Goal: Check status: Check status

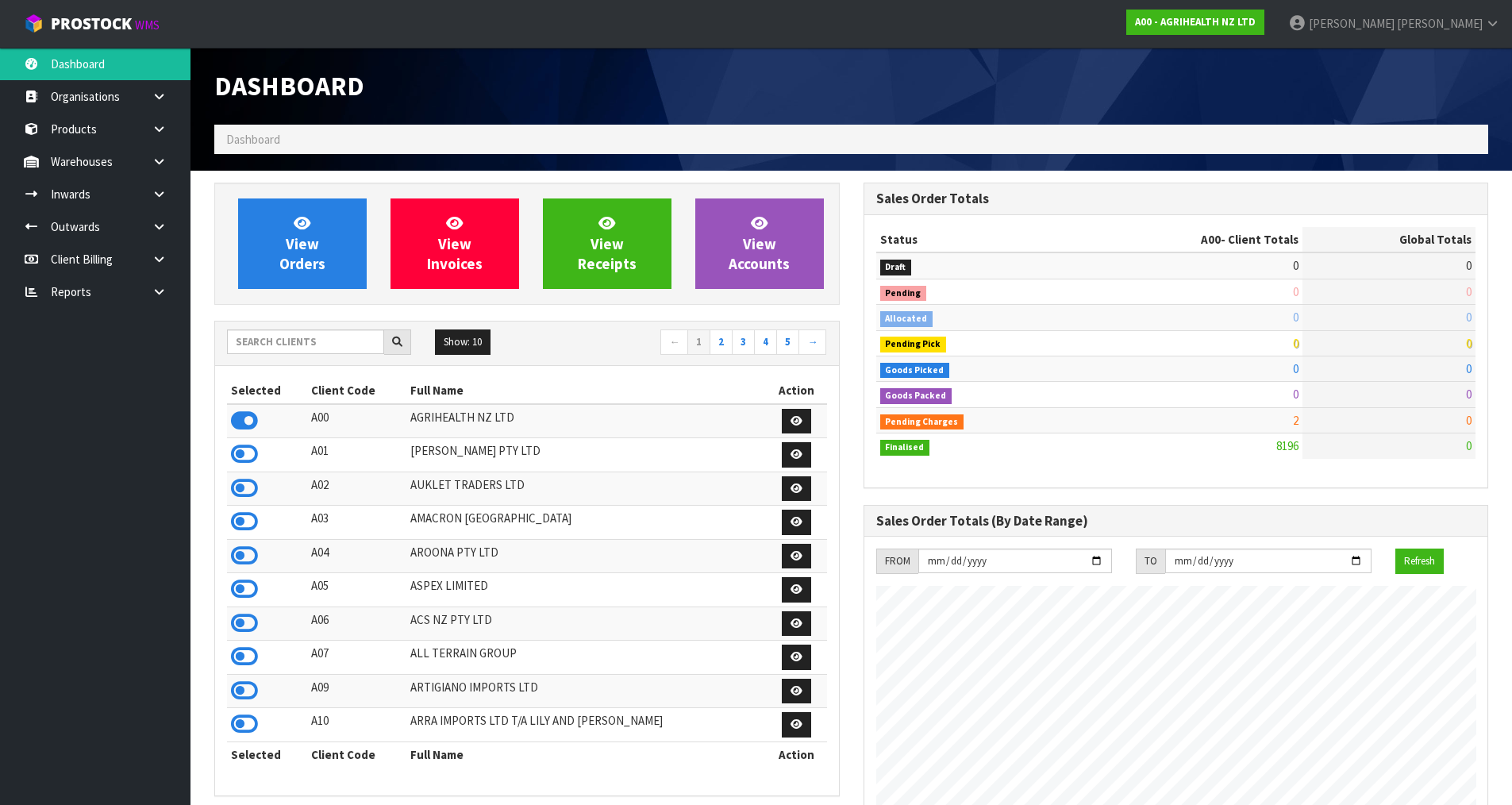
scroll to position [1203, 648]
click at [309, 309] on div "View Orders View Invoices View Receipts View Accounts Show: 10 5 10 25" at bounding box center [526, 794] width 649 height 1225
click at [314, 329] on input "text" at bounding box center [305, 342] width 157 height 25
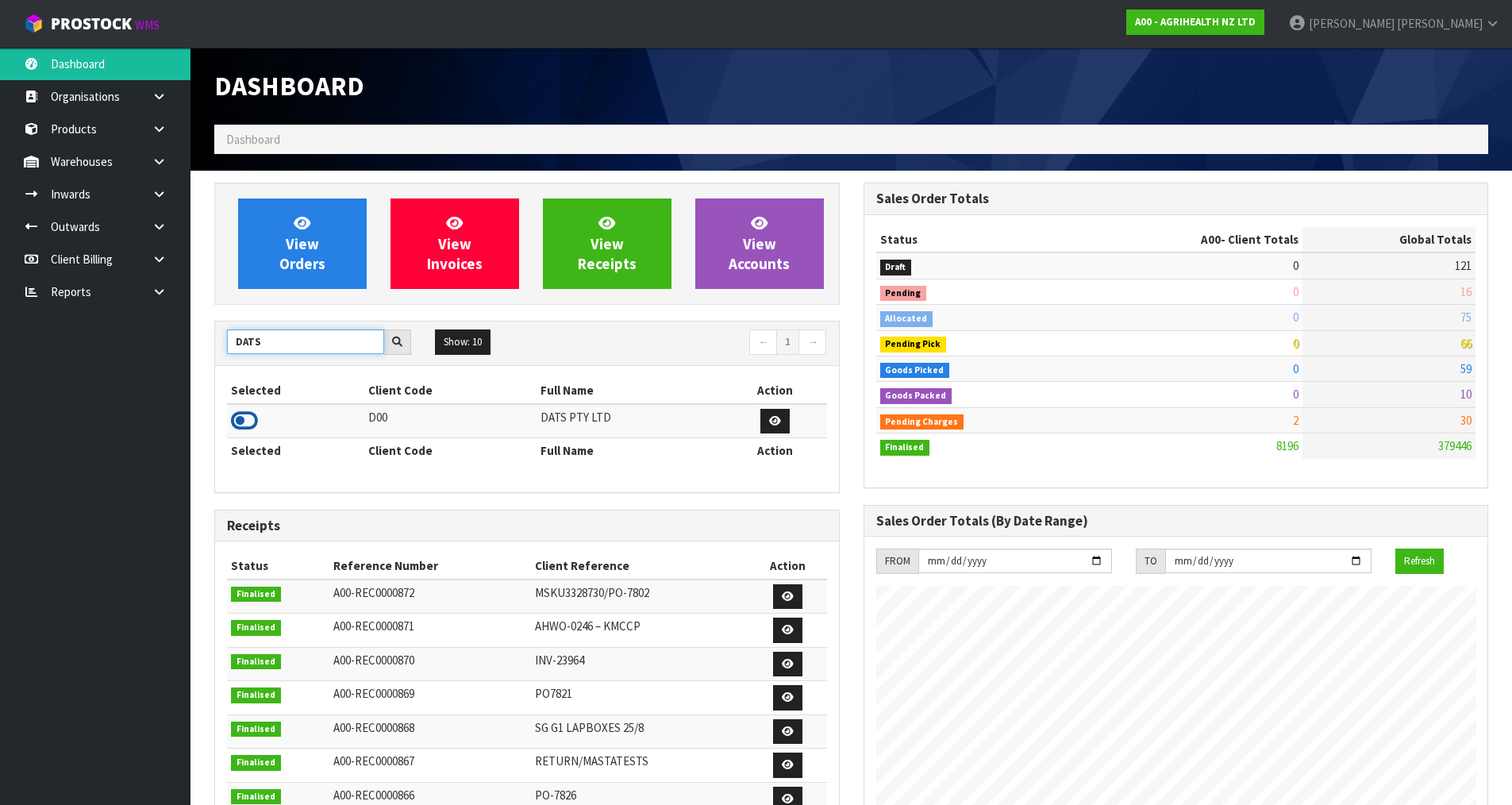
type input "DATS"
click at [244, 411] on icon at bounding box center [244, 420] width 27 height 24
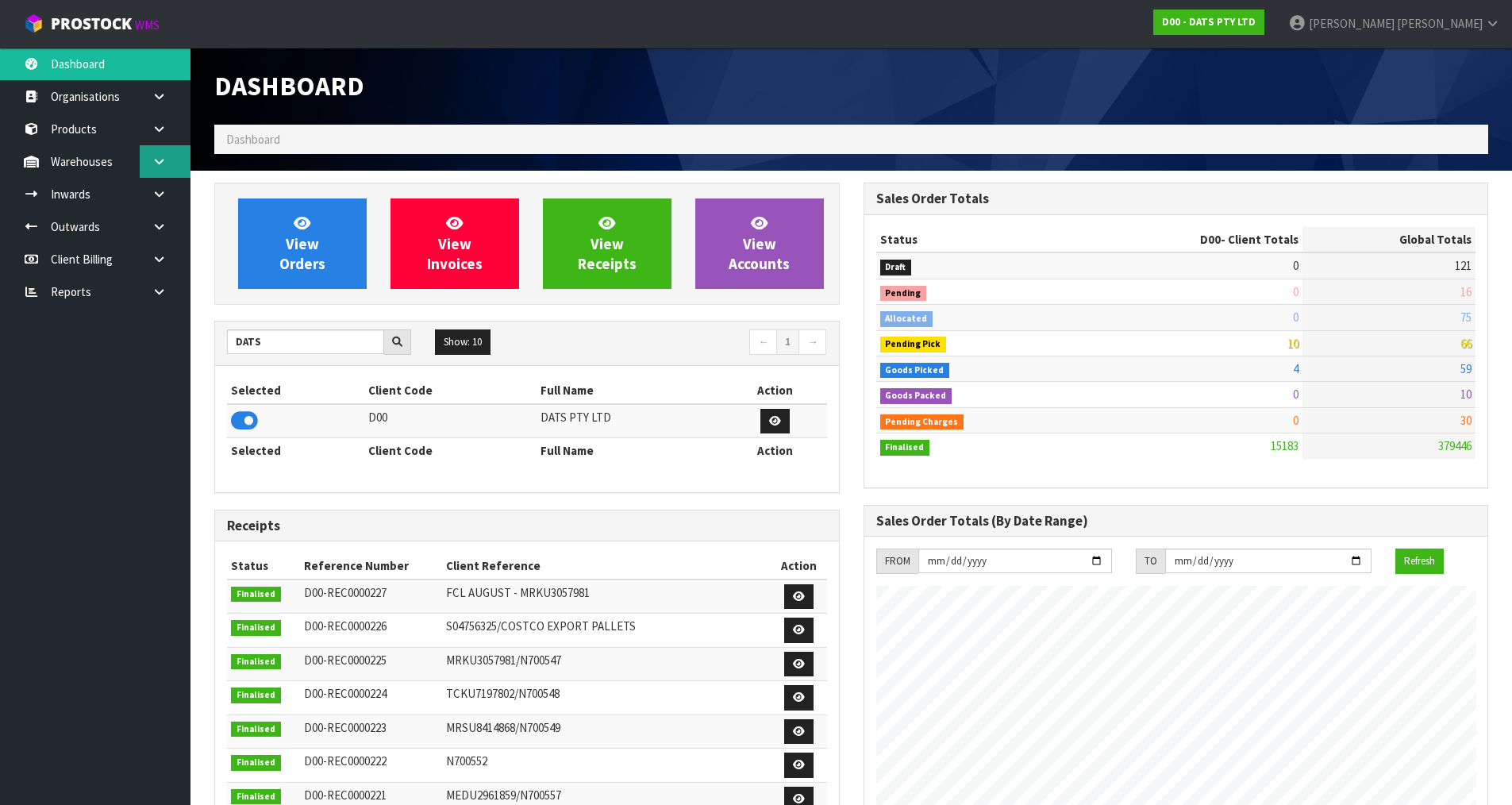
click at [166, 150] on link at bounding box center [165, 161] width 51 height 32
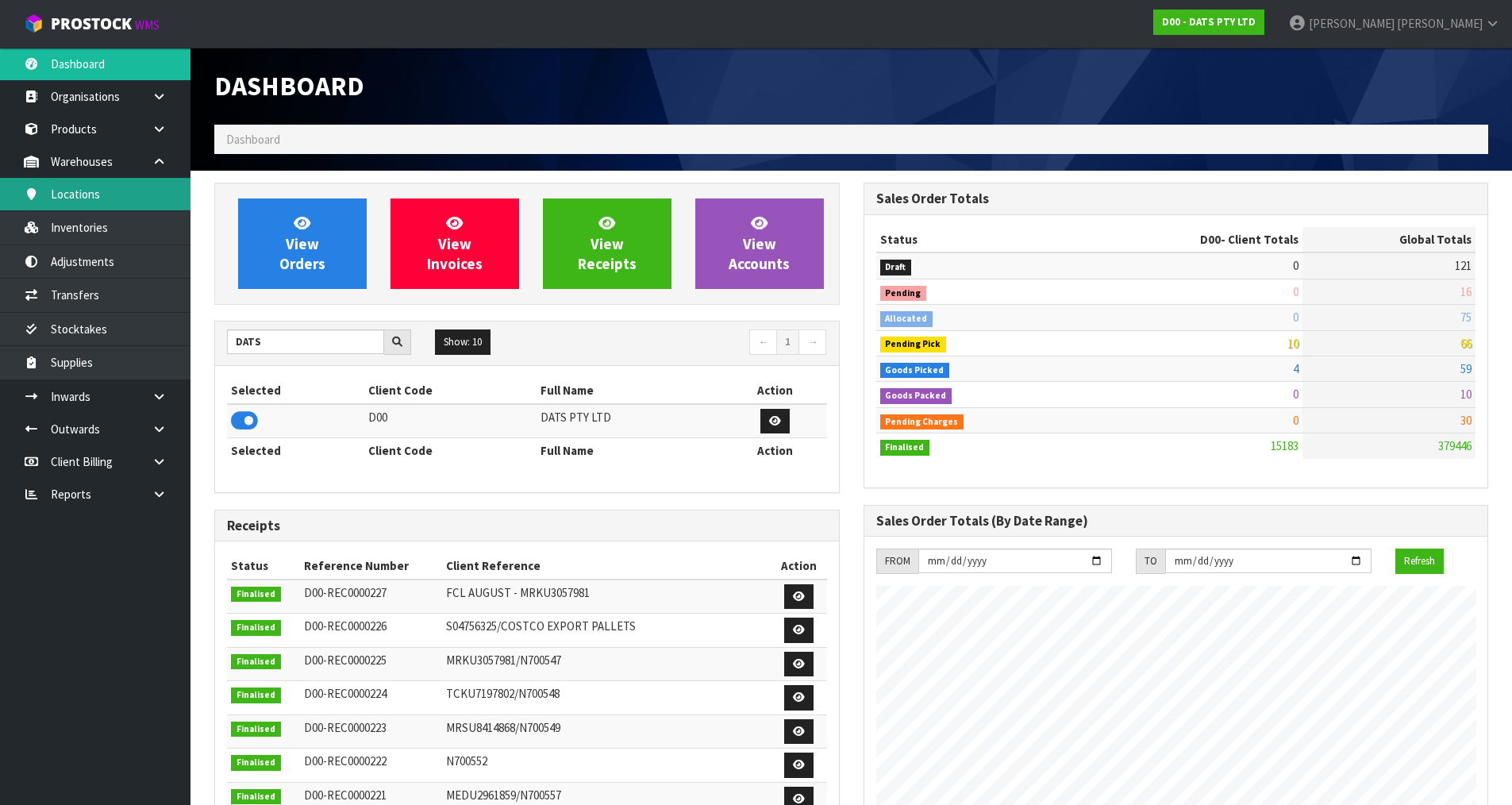
click at [130, 194] on link "Locations" at bounding box center [95, 194] width 190 height 32
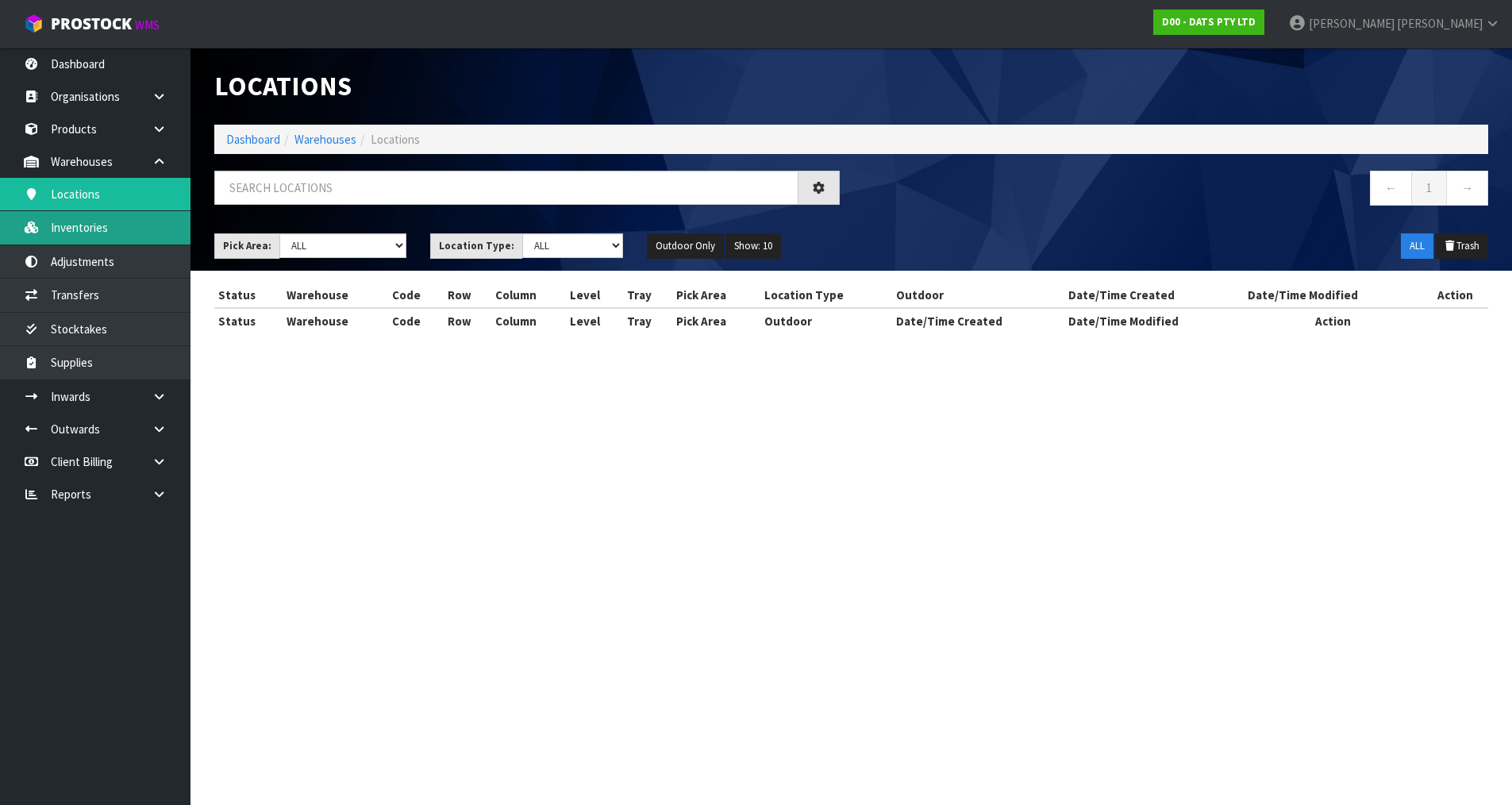
click at [125, 233] on body "Toggle navigation ProStock WMS D00 - DATS PTY LTD [PERSON_NAME] Logout Dashboar…" at bounding box center [756, 402] width 1512 height 805
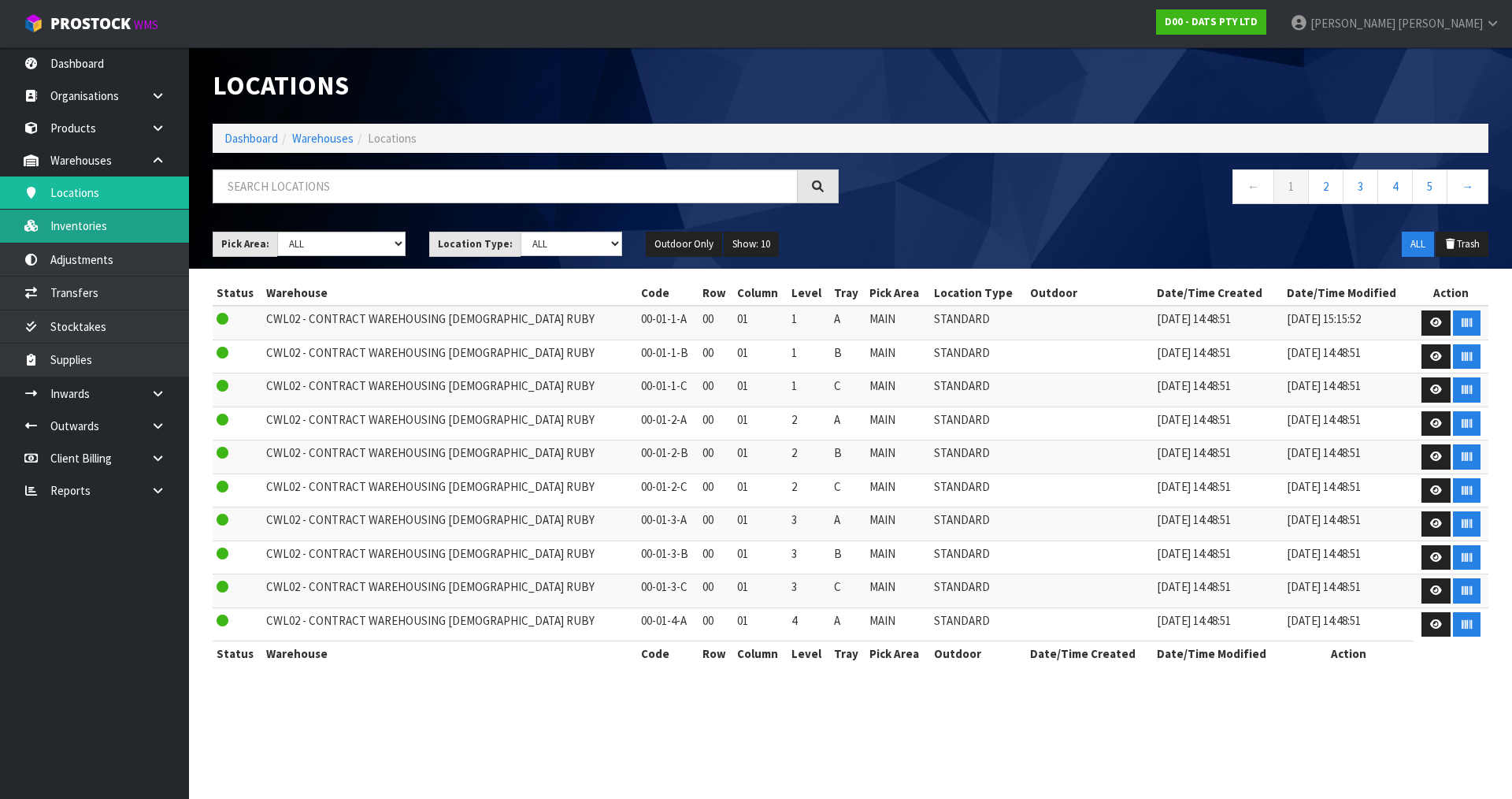
click at [114, 227] on body "Toggle navigation ProStock WMS D00 - DATS PTY LTD [PERSON_NAME] Logout Dashboar…" at bounding box center [756, 399] width 1512 height 799
click at [114, 227] on link "Inventories" at bounding box center [94, 225] width 189 height 32
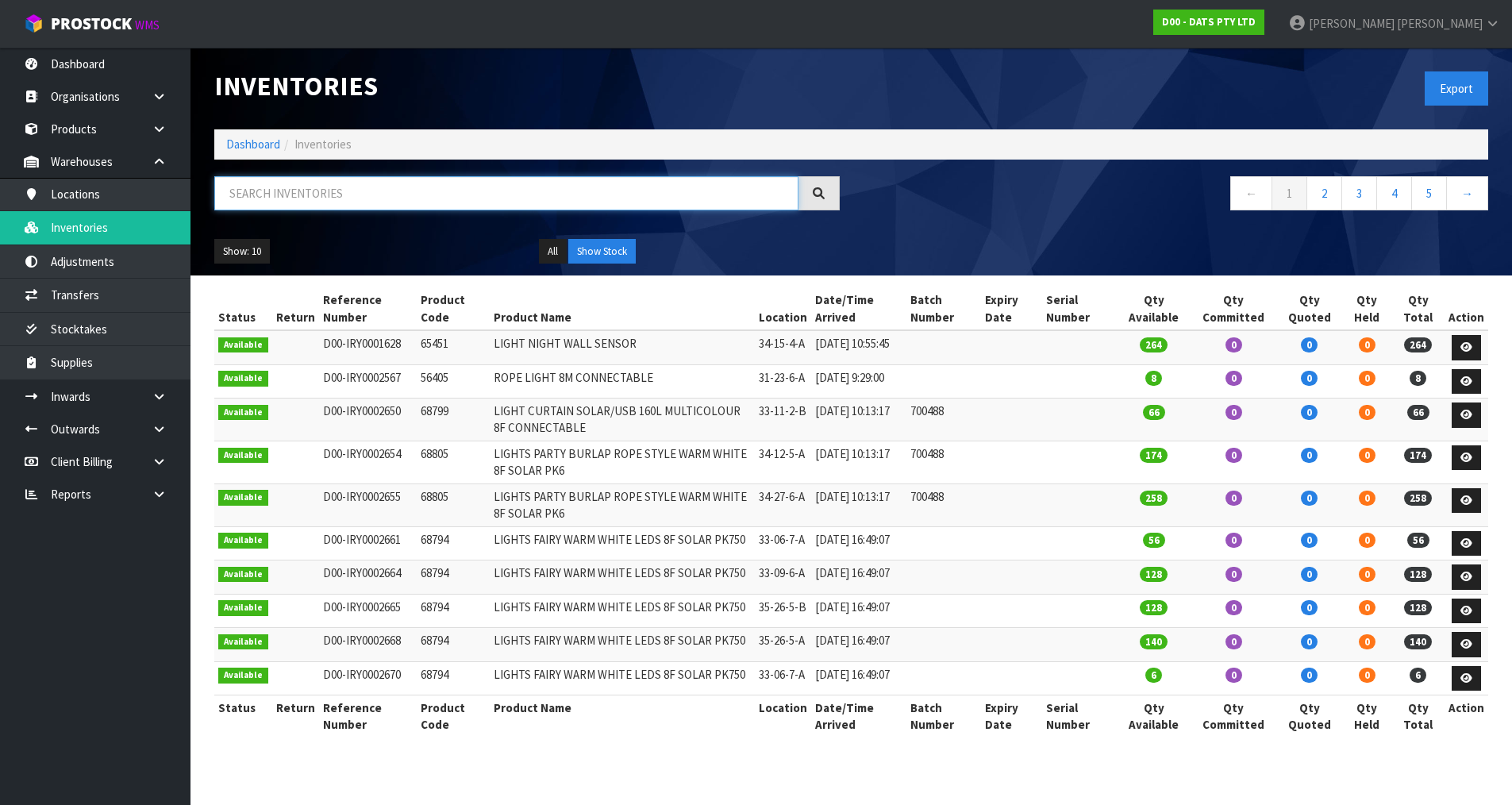
click at [241, 187] on input "text" at bounding box center [506, 193] width 584 height 34
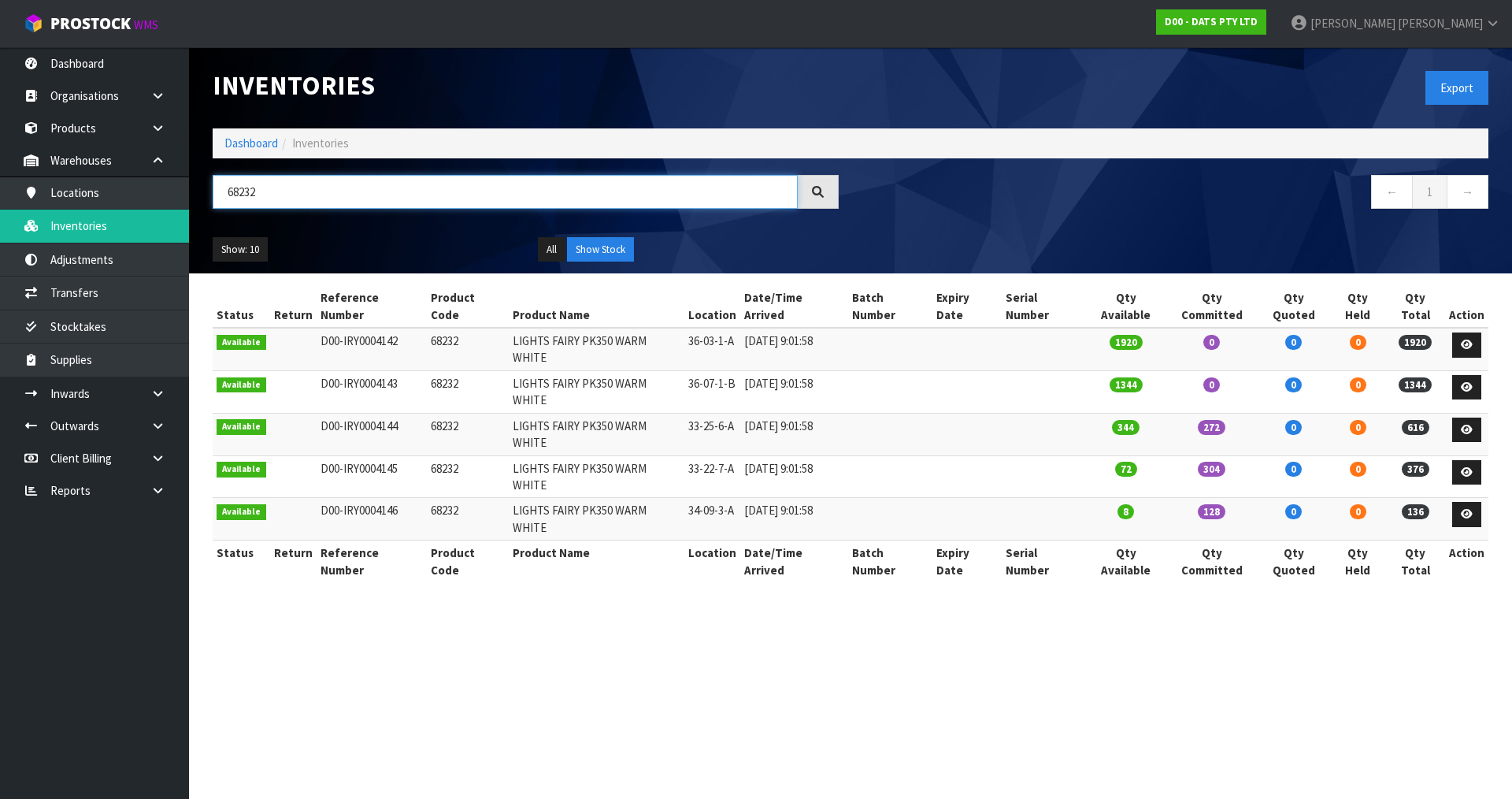
type input "68232"
click at [242, 196] on input "68232" at bounding box center [505, 191] width 585 height 34
click at [116, 295] on link "Transfers" at bounding box center [94, 292] width 189 height 32
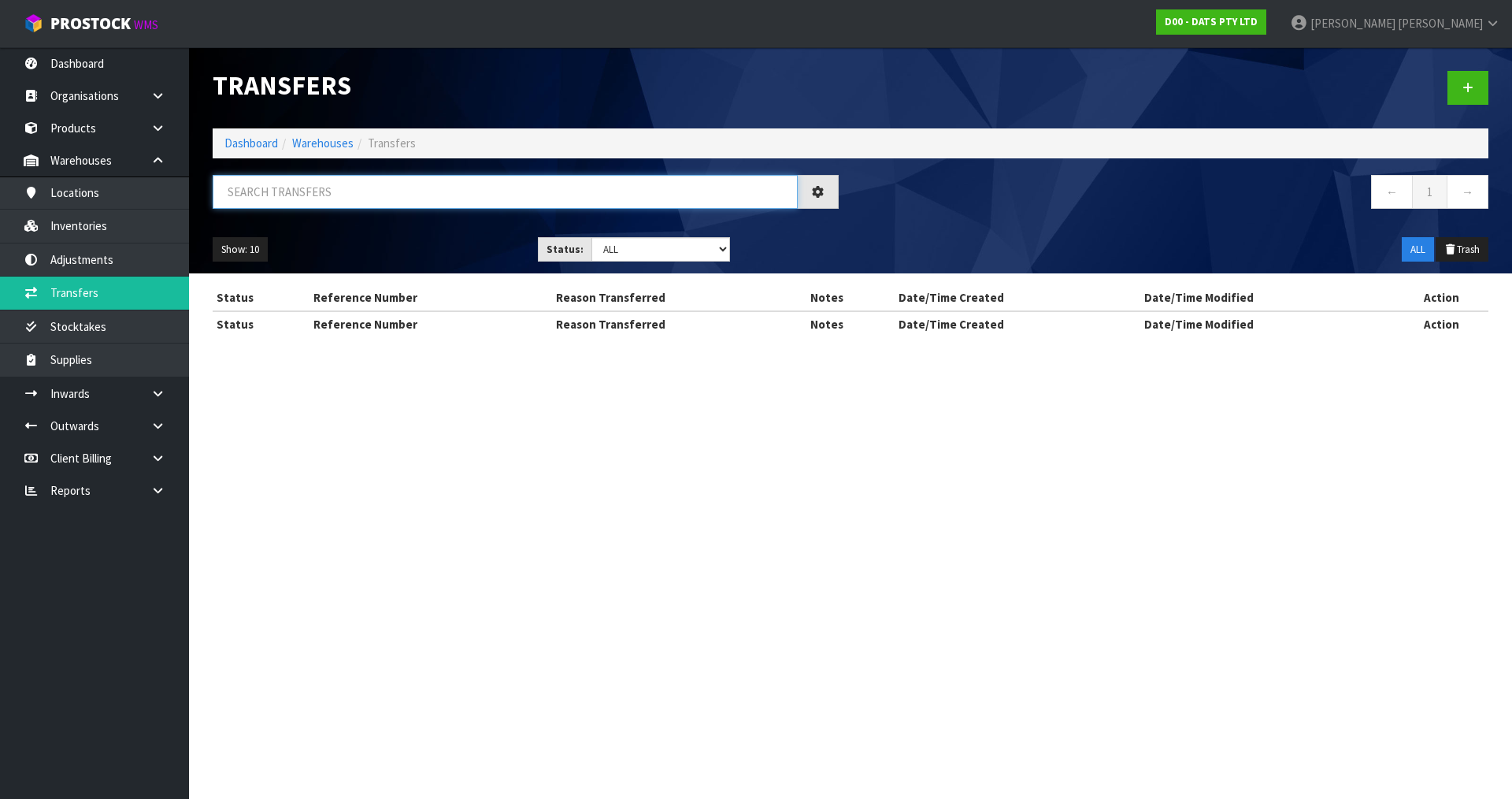
click at [313, 190] on input "text" at bounding box center [505, 191] width 585 height 34
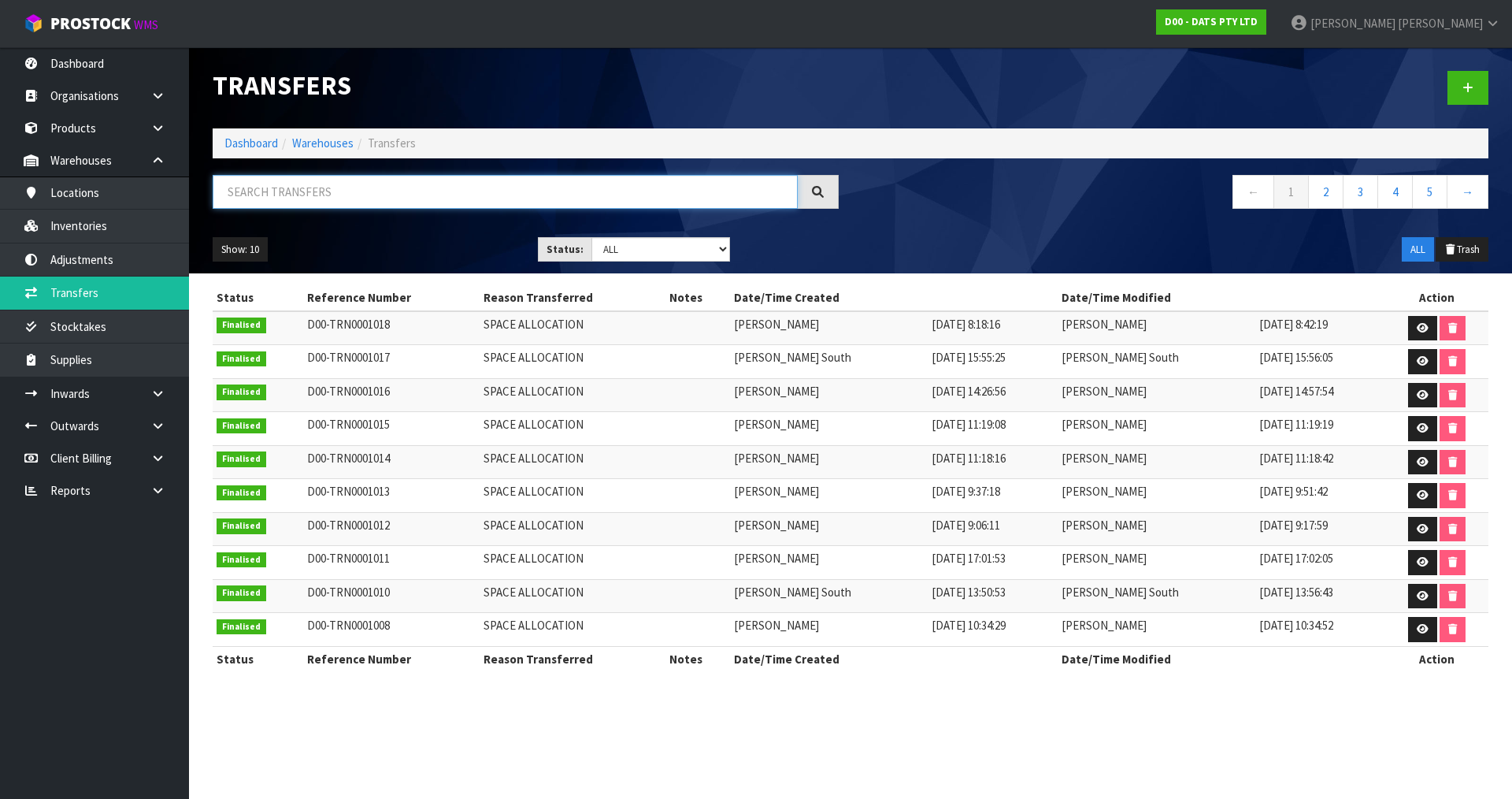
paste input "68232"
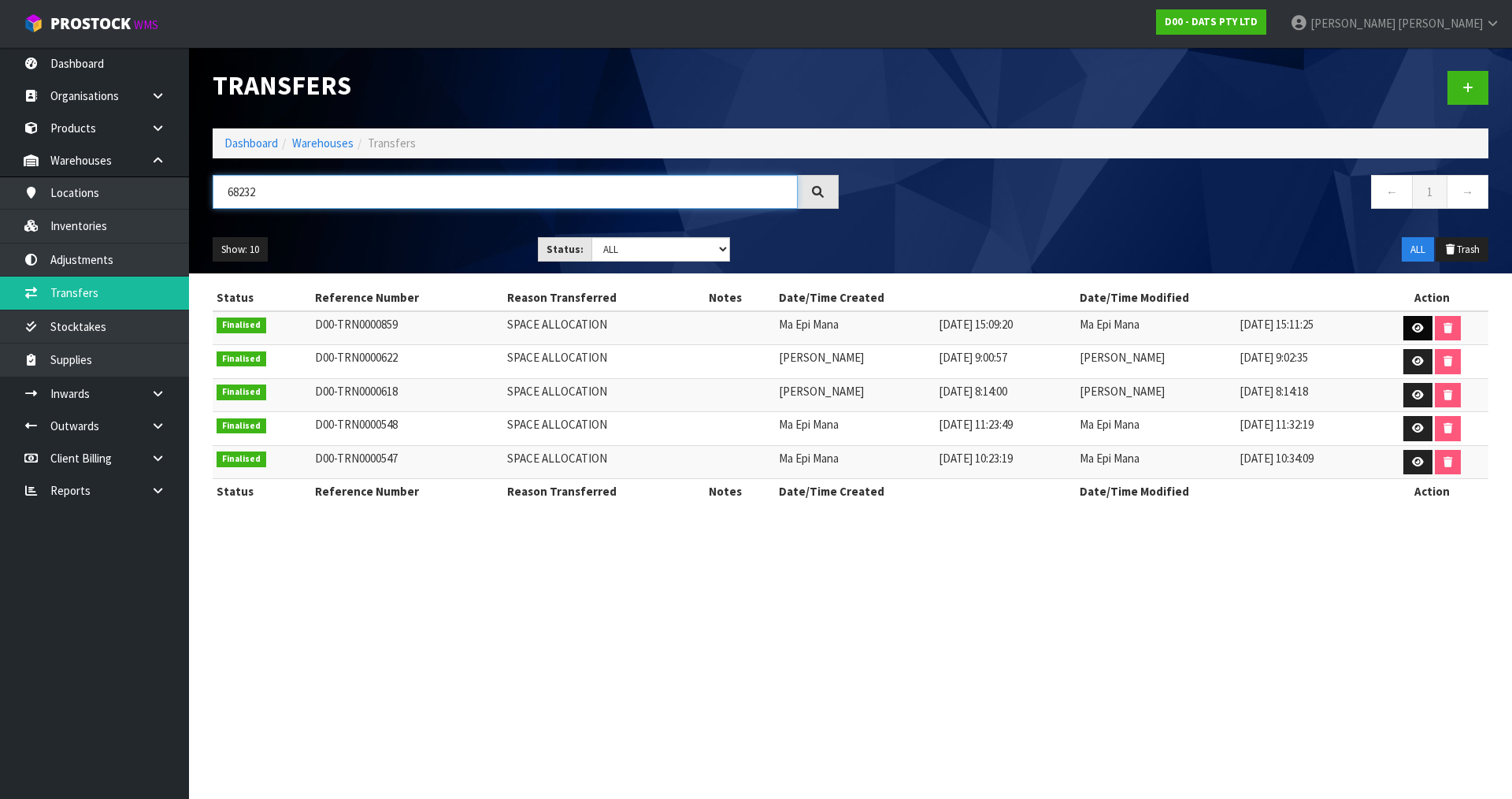
type input "68232"
click at [1412, 325] on icon at bounding box center [1418, 329] width 12 height 10
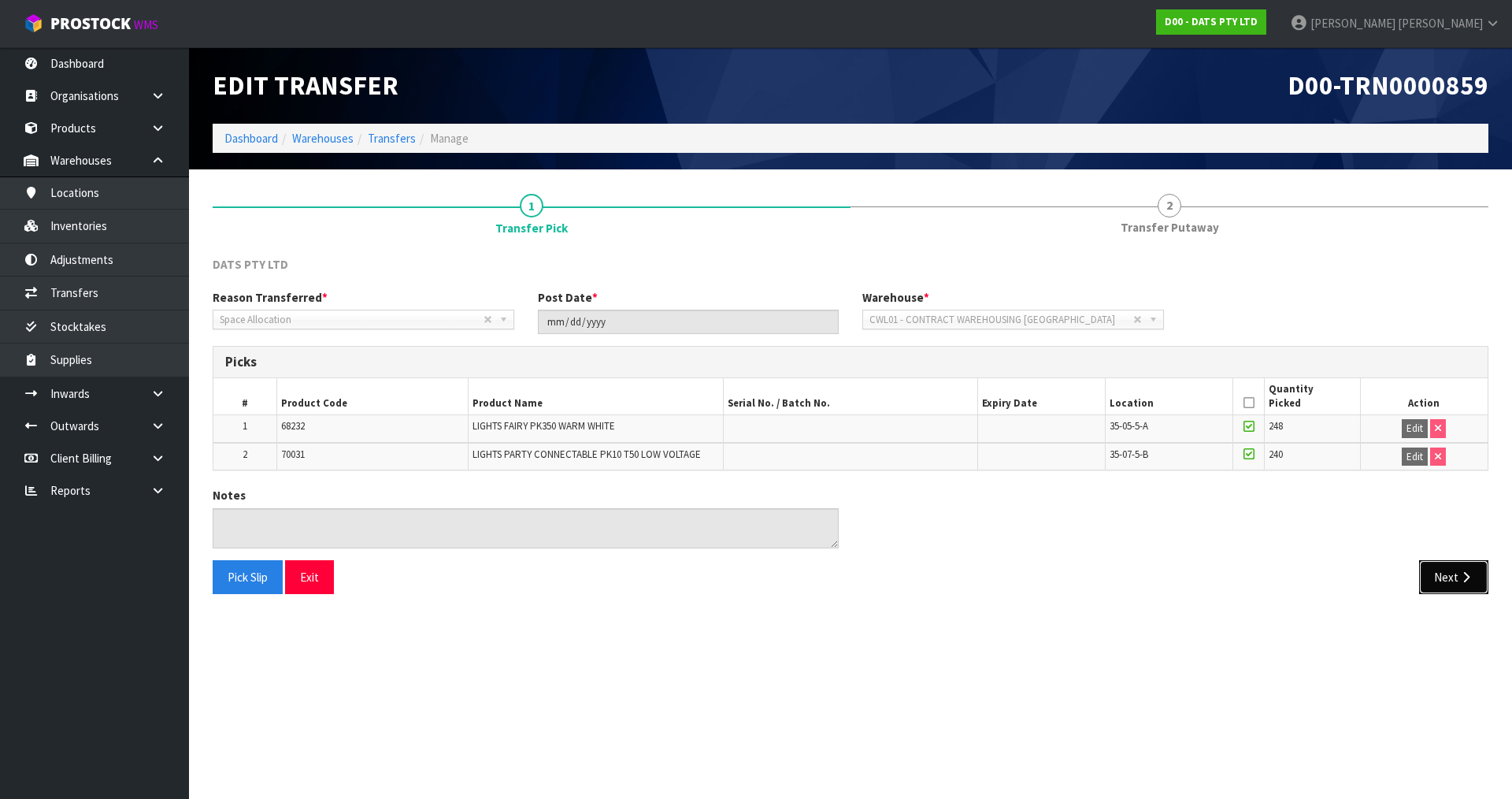
click at [1444, 593] on button "Next" at bounding box center [1454, 576] width 70 height 34
